Goal: Information Seeking & Learning: Understand process/instructions

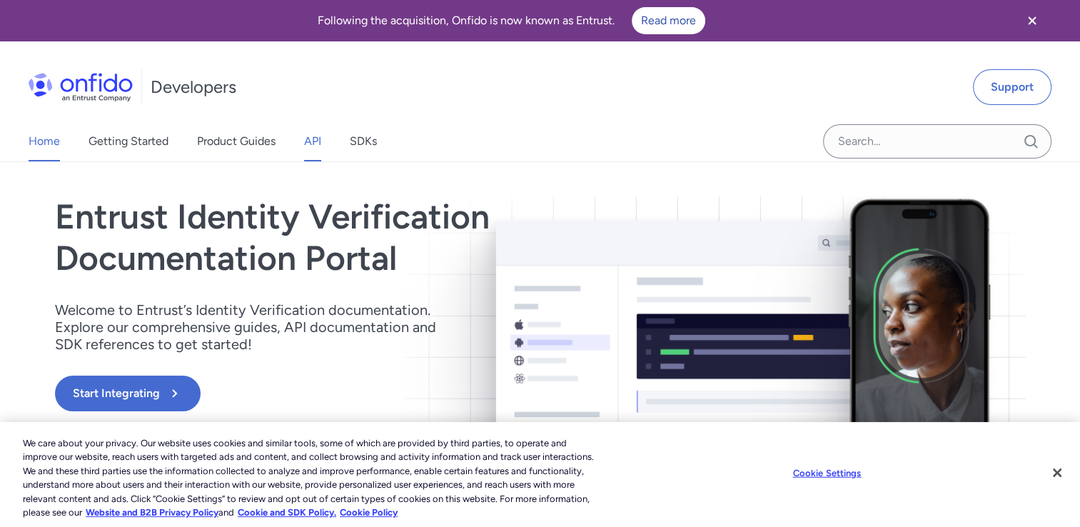
click at [313, 144] on link "API" at bounding box center [312, 141] width 17 height 40
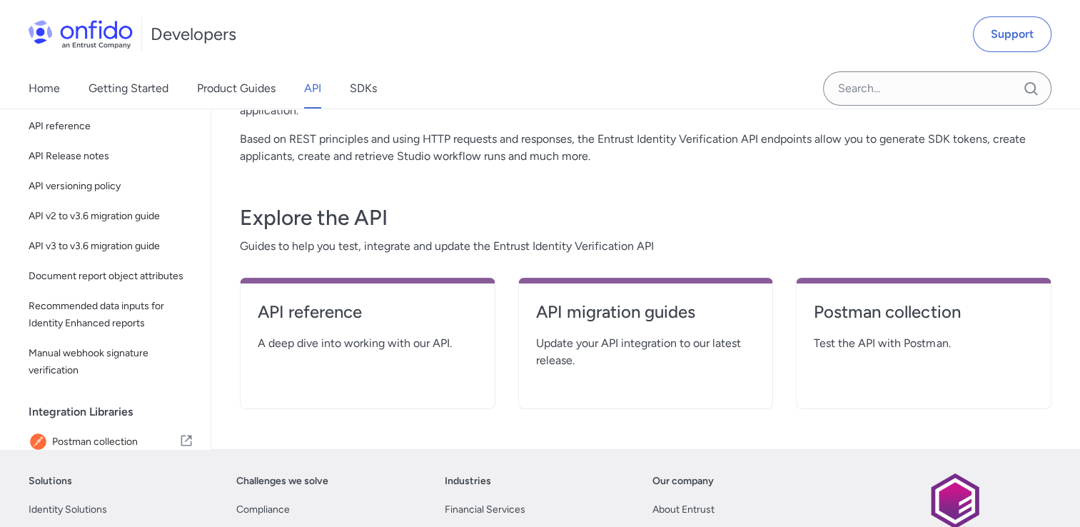
scroll to position [161, 0]
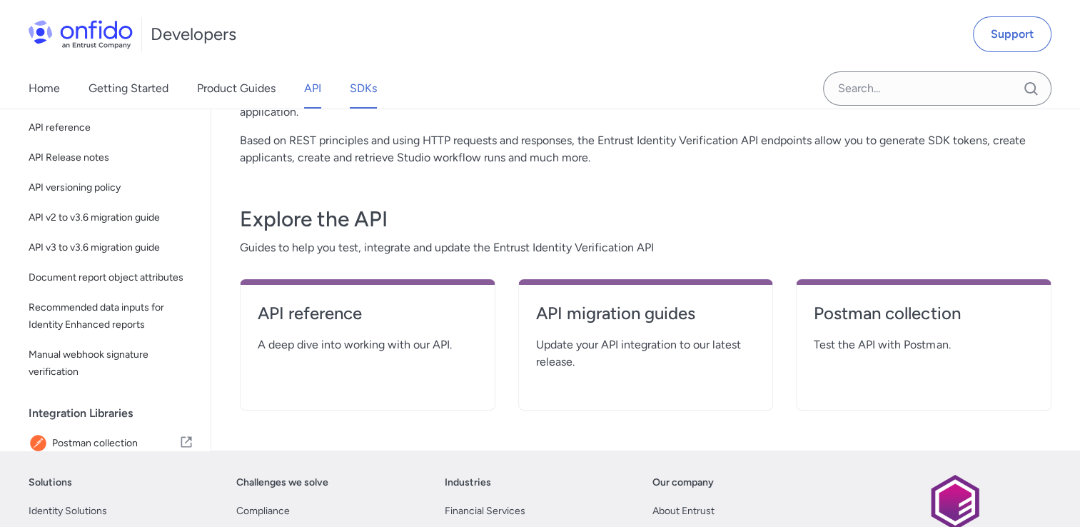
click at [365, 93] on link "SDKs" at bounding box center [363, 89] width 27 height 40
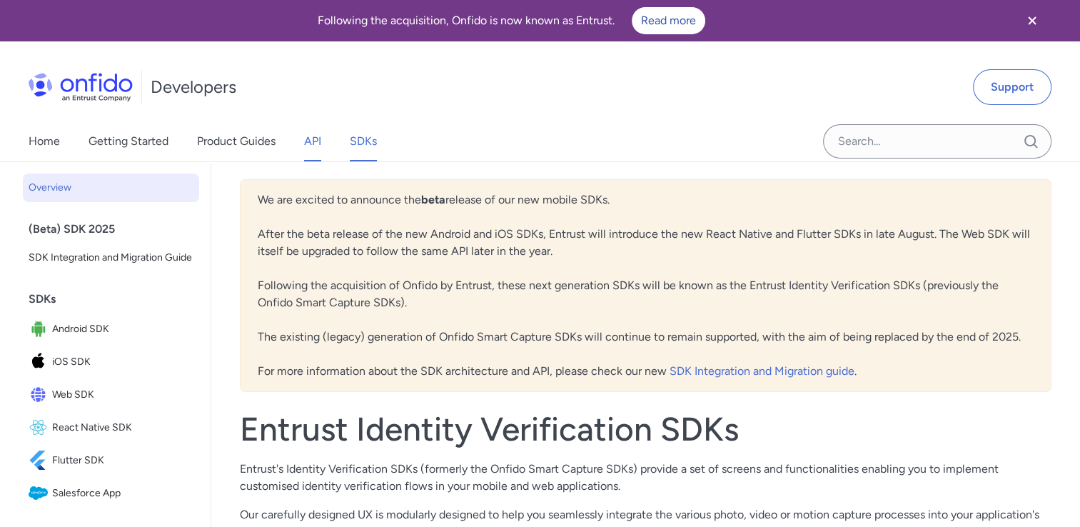
click at [312, 132] on link "API" at bounding box center [312, 141] width 17 height 40
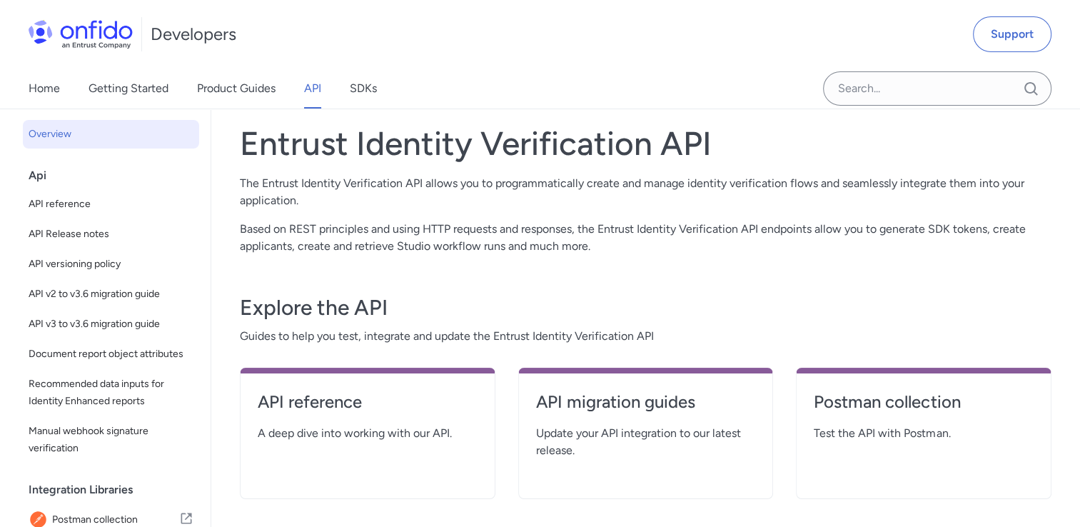
scroll to position [74, 0]
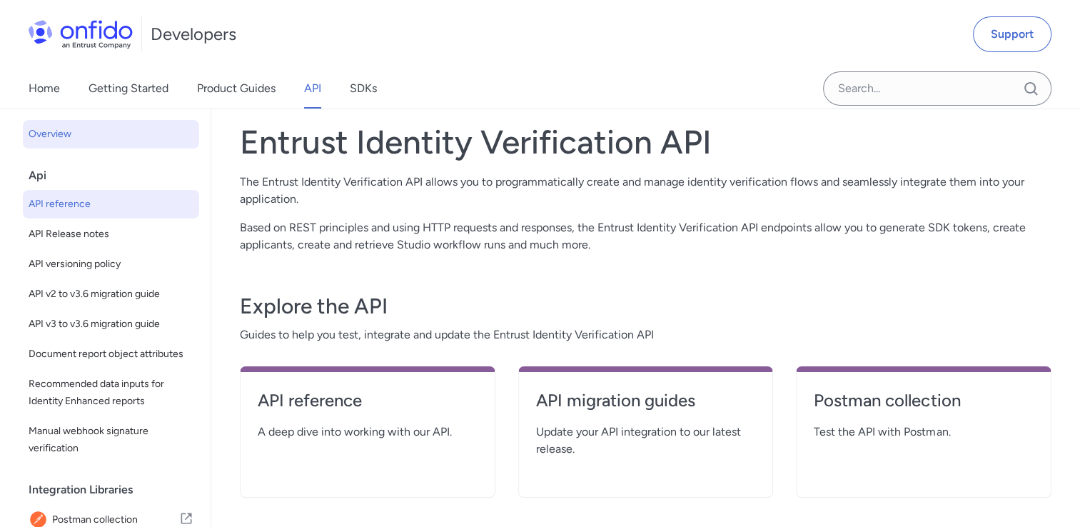
click at [46, 198] on span "API reference" at bounding box center [111, 204] width 165 height 17
select select "http"
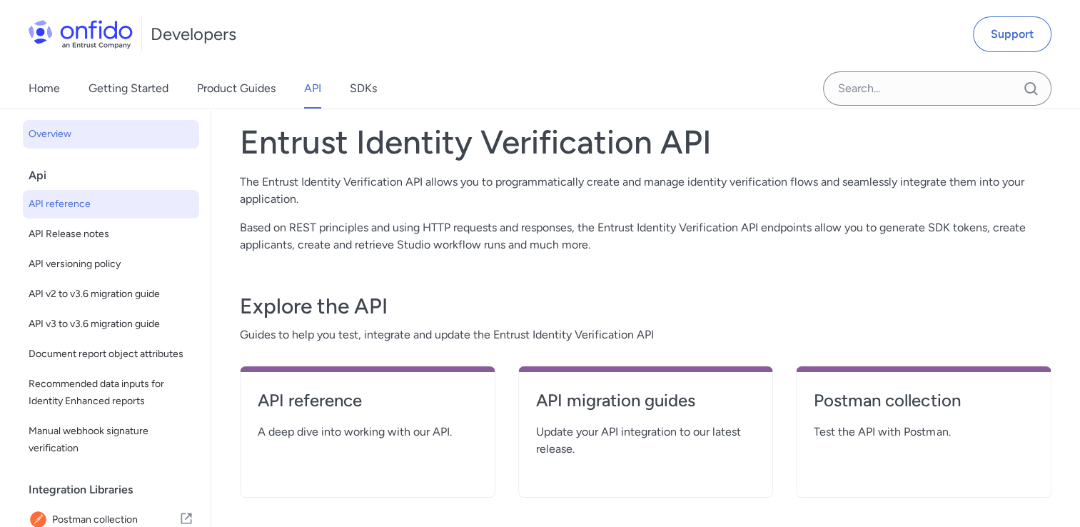
select select "http"
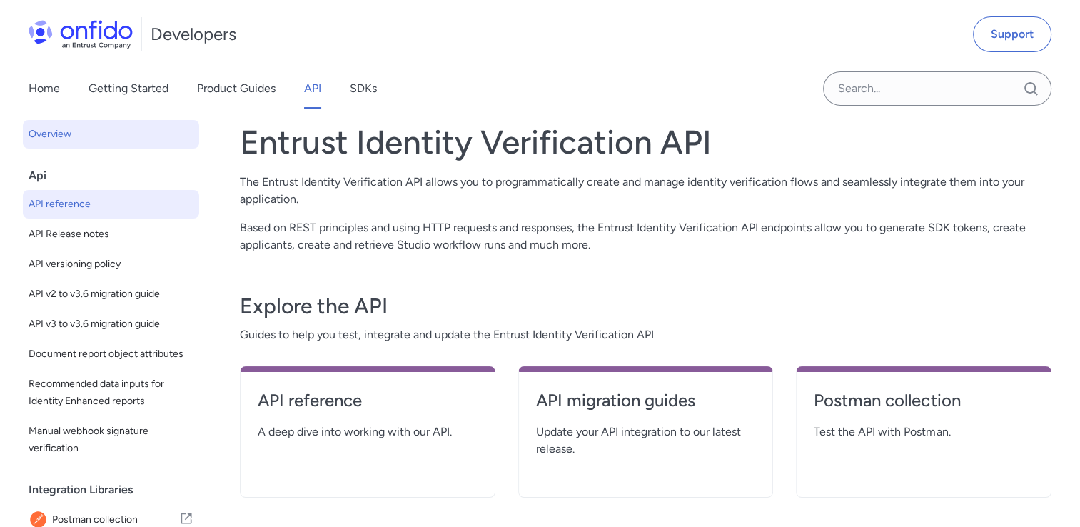
select select "http"
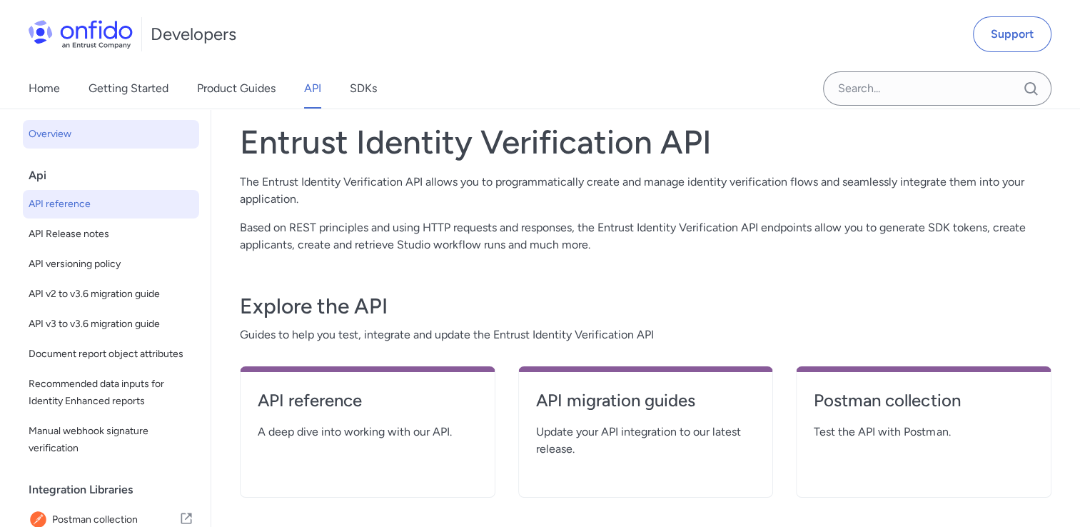
select select "http"
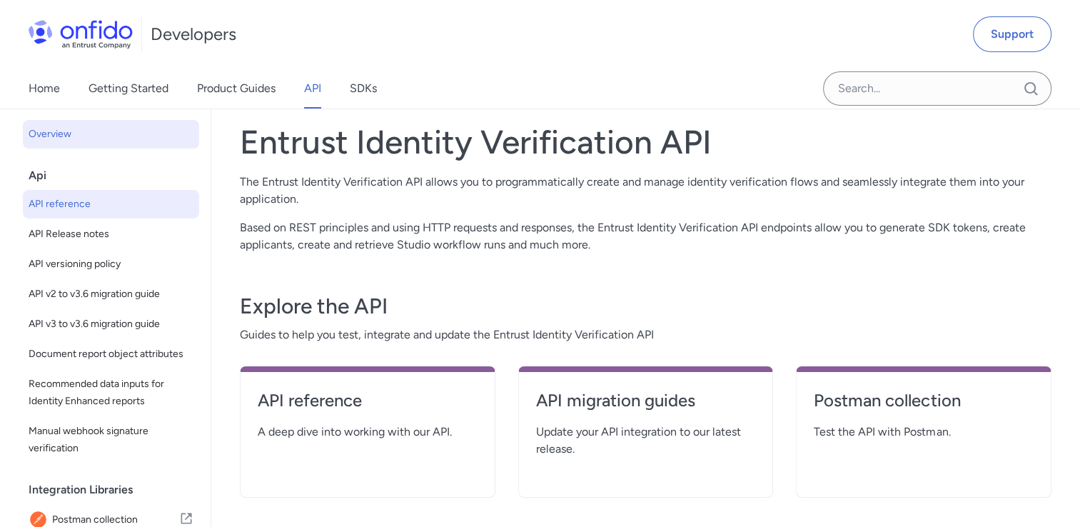
select select "http"
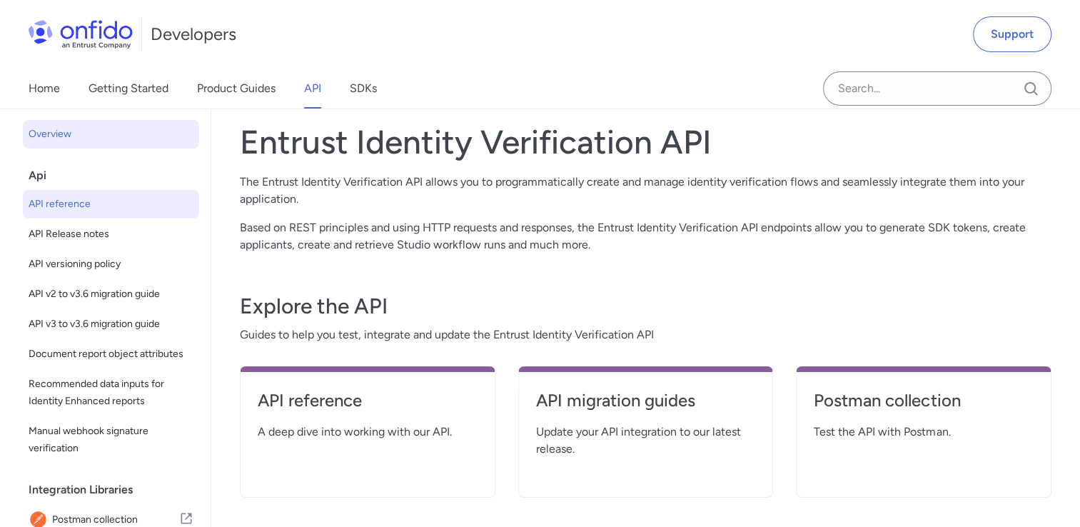
select select "http"
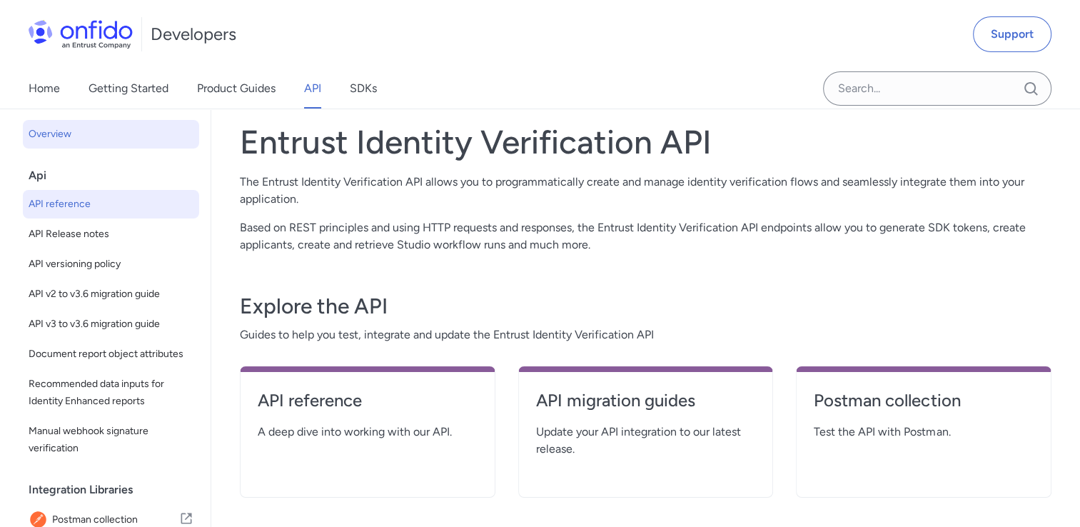
select select "http"
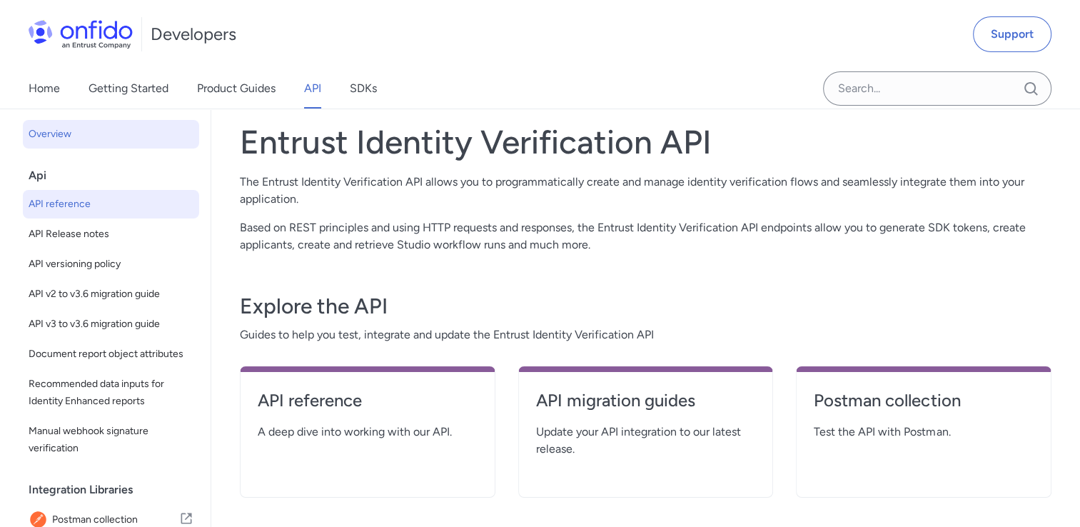
select select "http"
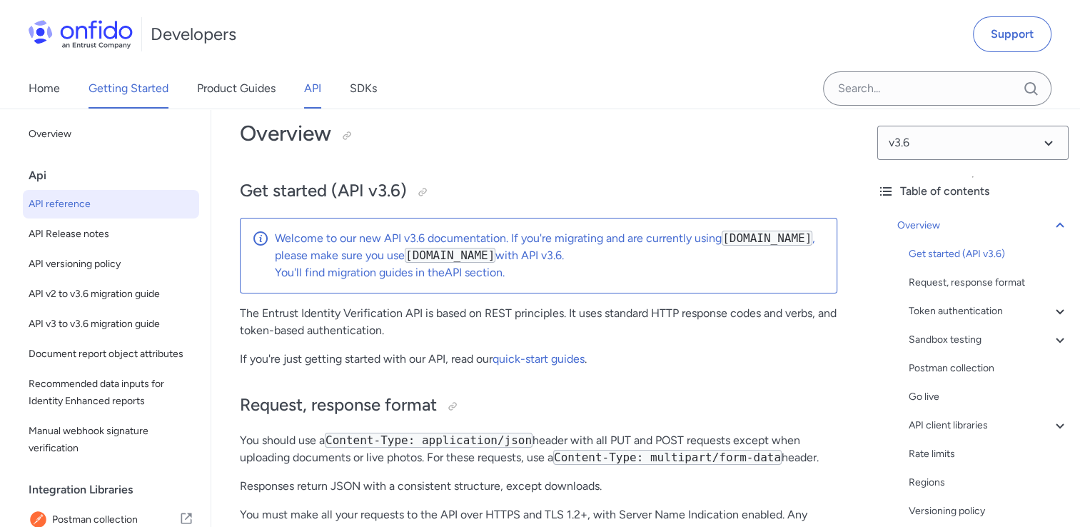
click at [141, 93] on link "Getting Started" at bounding box center [128, 89] width 80 height 40
click at [141, 84] on link "Getting Started" at bounding box center [128, 89] width 80 height 40
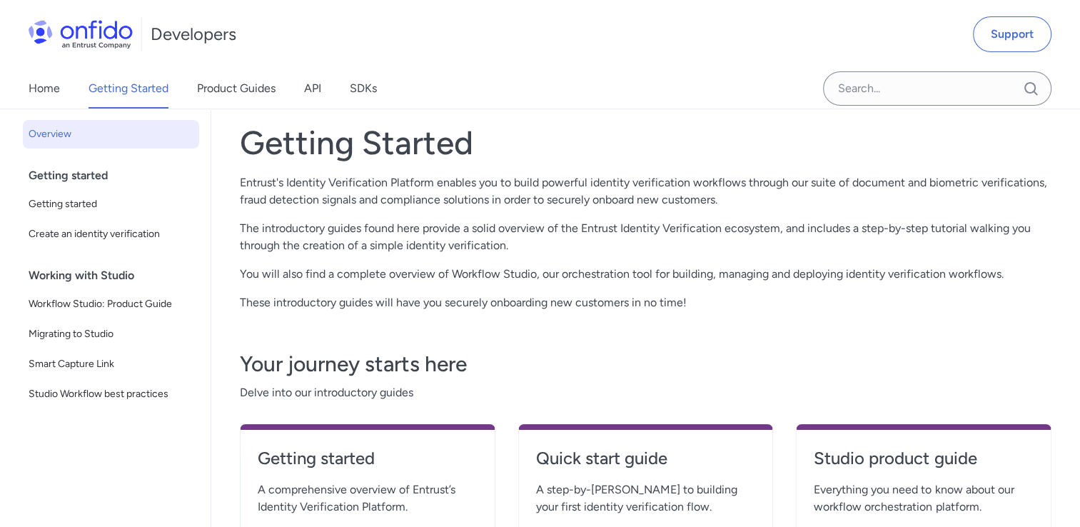
scroll to position [72, 0]
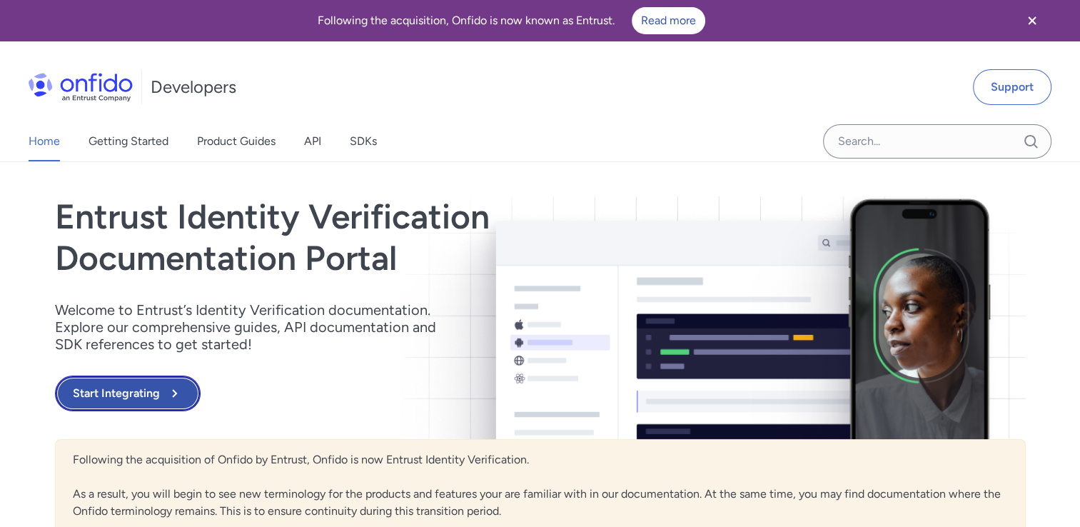
click at [142, 400] on button "Start Integrating" at bounding box center [128, 393] width 146 height 36
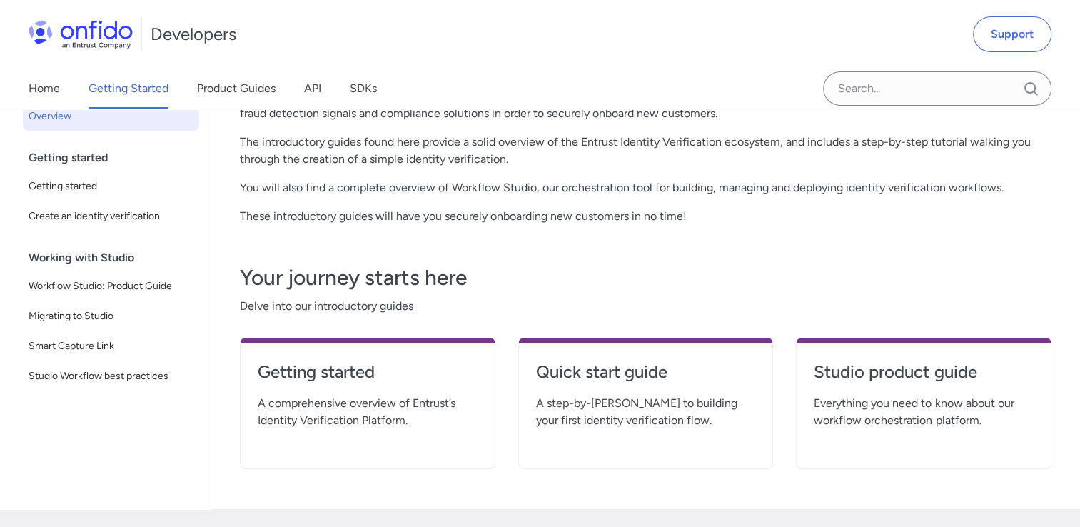
scroll to position [305, 0]
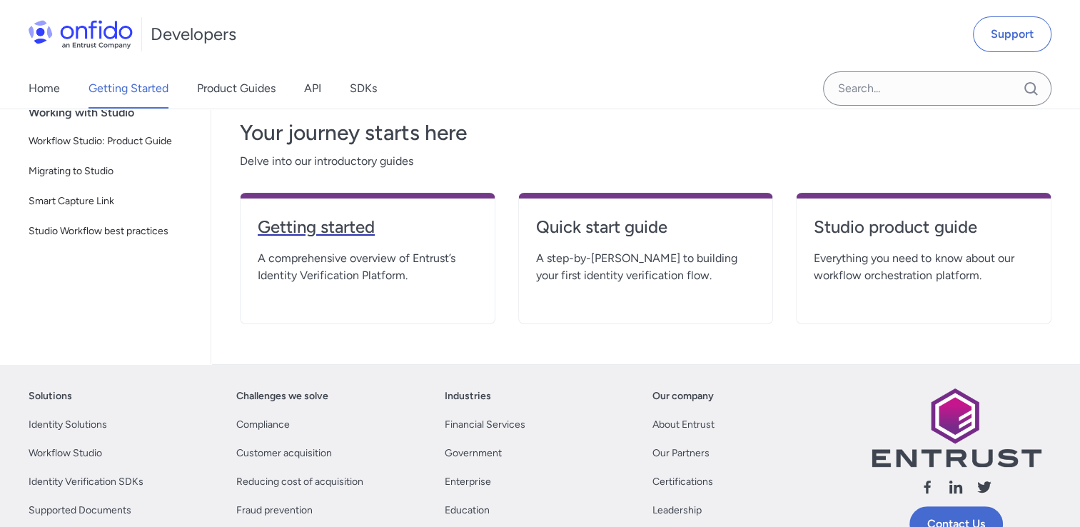
click at [322, 231] on h4 "Getting started" at bounding box center [368, 227] width 220 height 23
